Goal: Check status: Check status

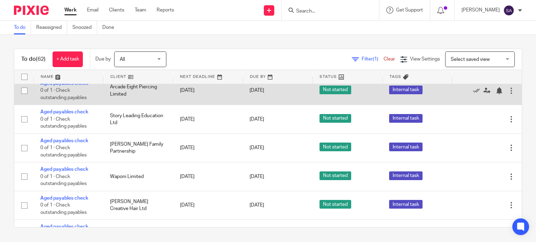
scroll to position [209, 0]
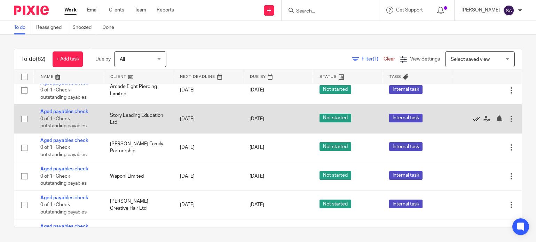
click at [473, 119] on icon at bounding box center [476, 118] width 7 height 7
click at [473, 121] on icon at bounding box center [476, 118] width 7 height 7
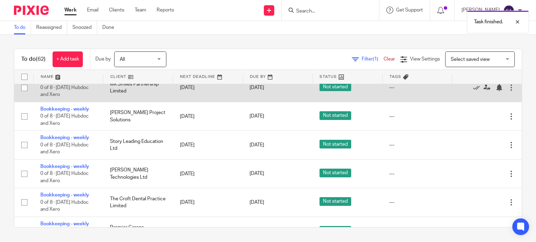
scroll to position [452, 0]
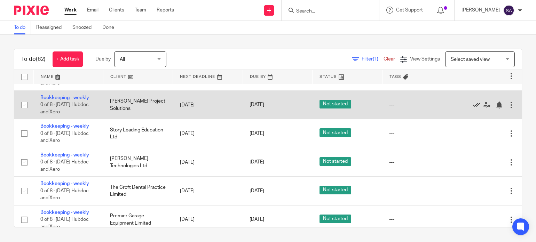
click at [473, 107] on icon at bounding box center [476, 105] width 7 height 7
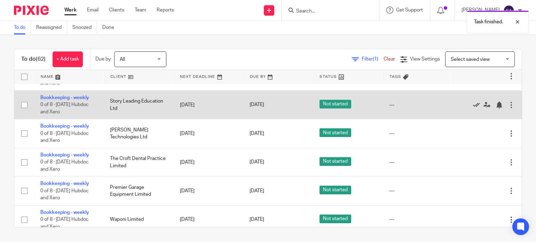
click at [473, 108] on icon at bounding box center [476, 105] width 7 height 7
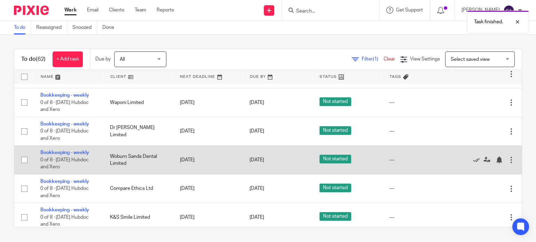
scroll to position [557, 0]
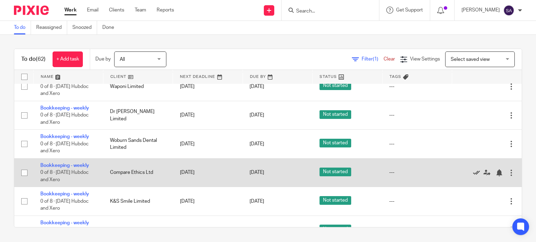
click at [473, 176] on icon at bounding box center [476, 172] width 7 height 7
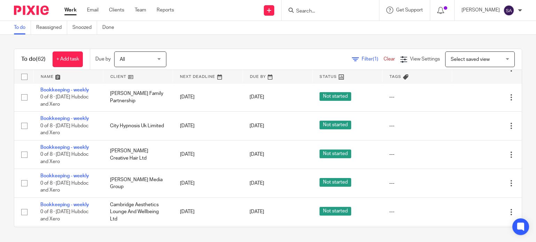
scroll to position [1009, 0]
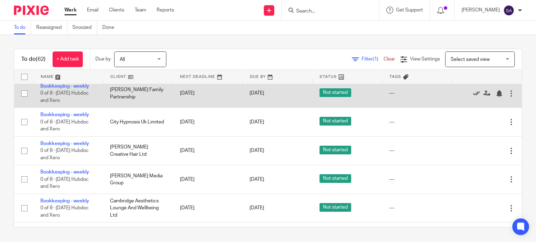
click at [473, 97] on icon at bounding box center [476, 93] width 7 height 7
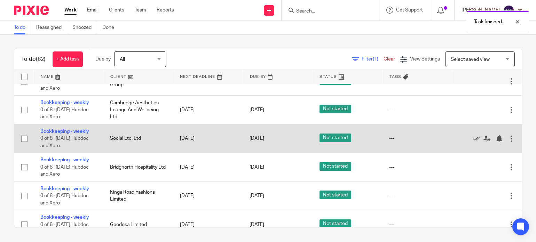
scroll to position [1113, 0]
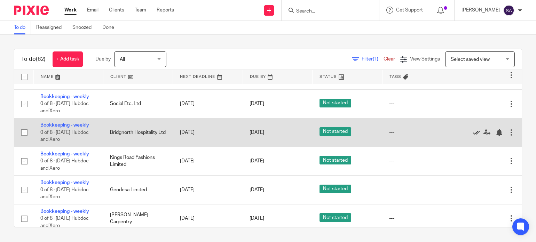
click at [473, 136] on icon at bounding box center [476, 132] width 7 height 7
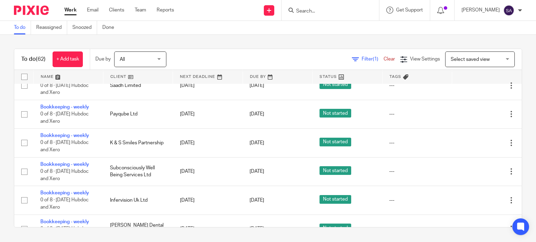
scroll to position [799, 0]
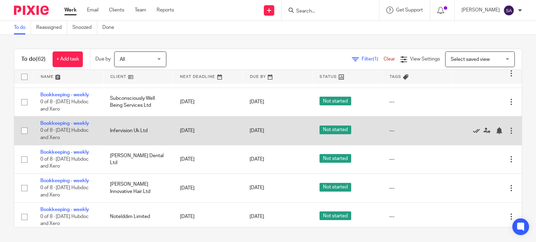
click at [473, 134] on icon at bounding box center [476, 130] width 7 height 7
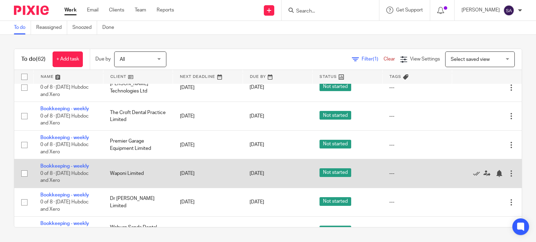
scroll to position [486, 0]
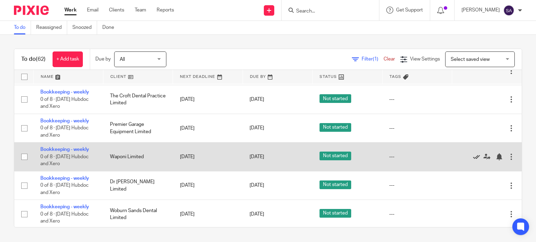
click at [473, 160] on icon at bounding box center [476, 156] width 7 height 7
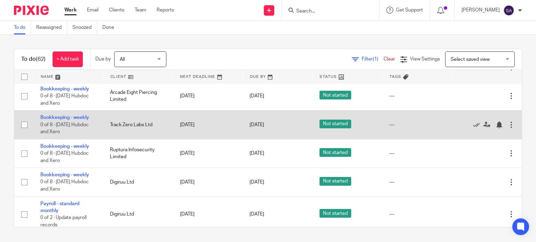
scroll to position [1182, 0]
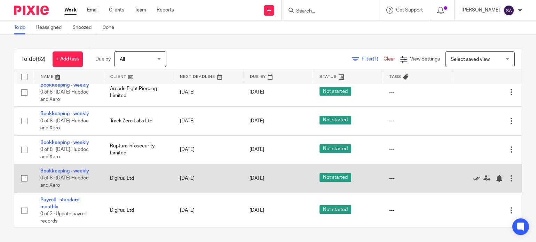
click at [473, 182] on icon at bounding box center [476, 178] width 7 height 7
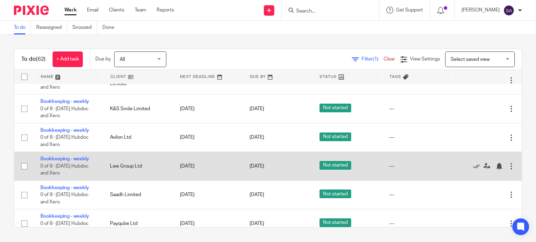
scroll to position [591, 0]
